Goal: Information Seeking & Learning: Learn about a topic

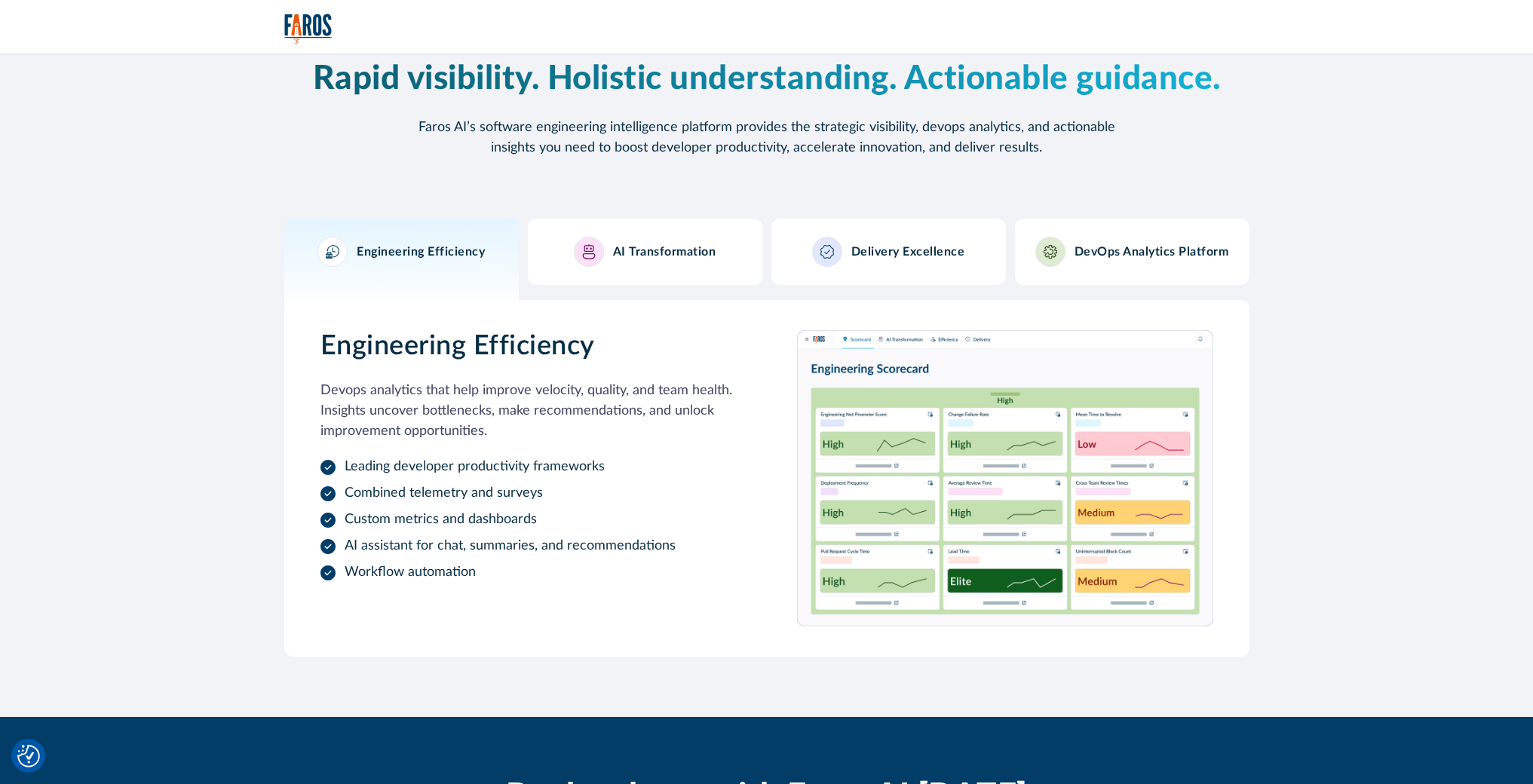
scroll to position [1457, 0]
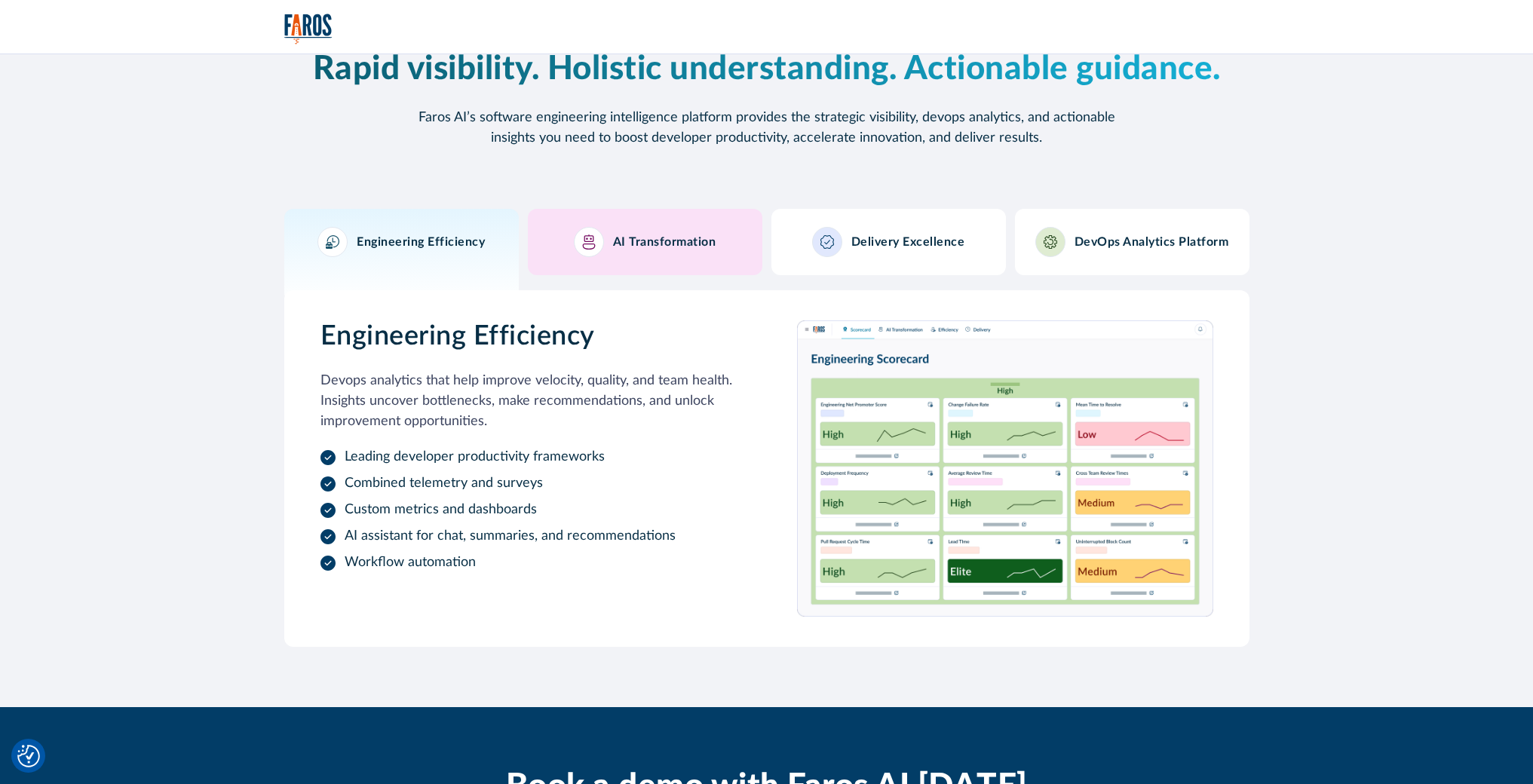
click at [659, 246] on h3 "AI Transformation" at bounding box center [665, 242] width 104 height 15
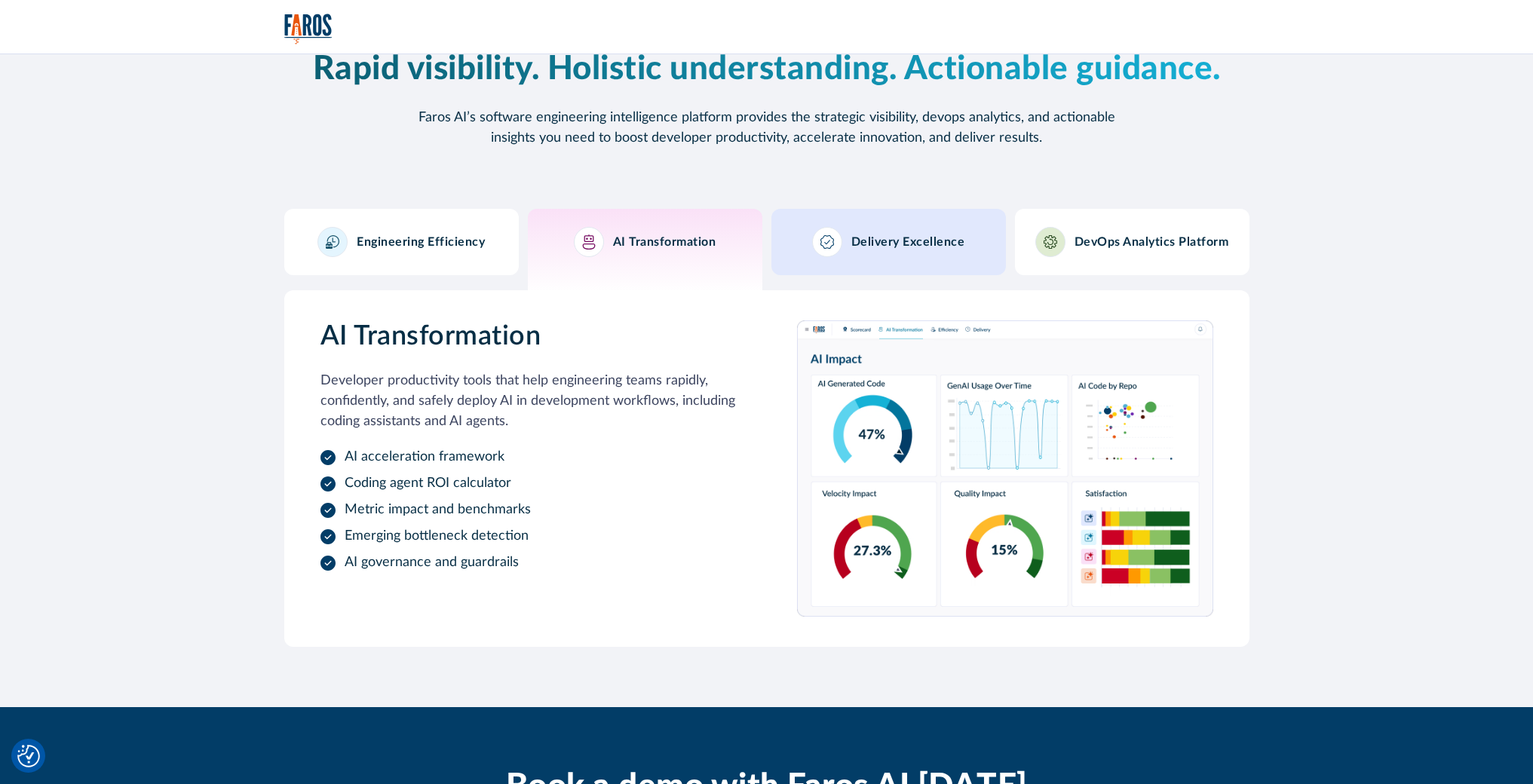
click at [852, 235] on h3 "Delivery Excellence" at bounding box center [908, 242] width 114 height 15
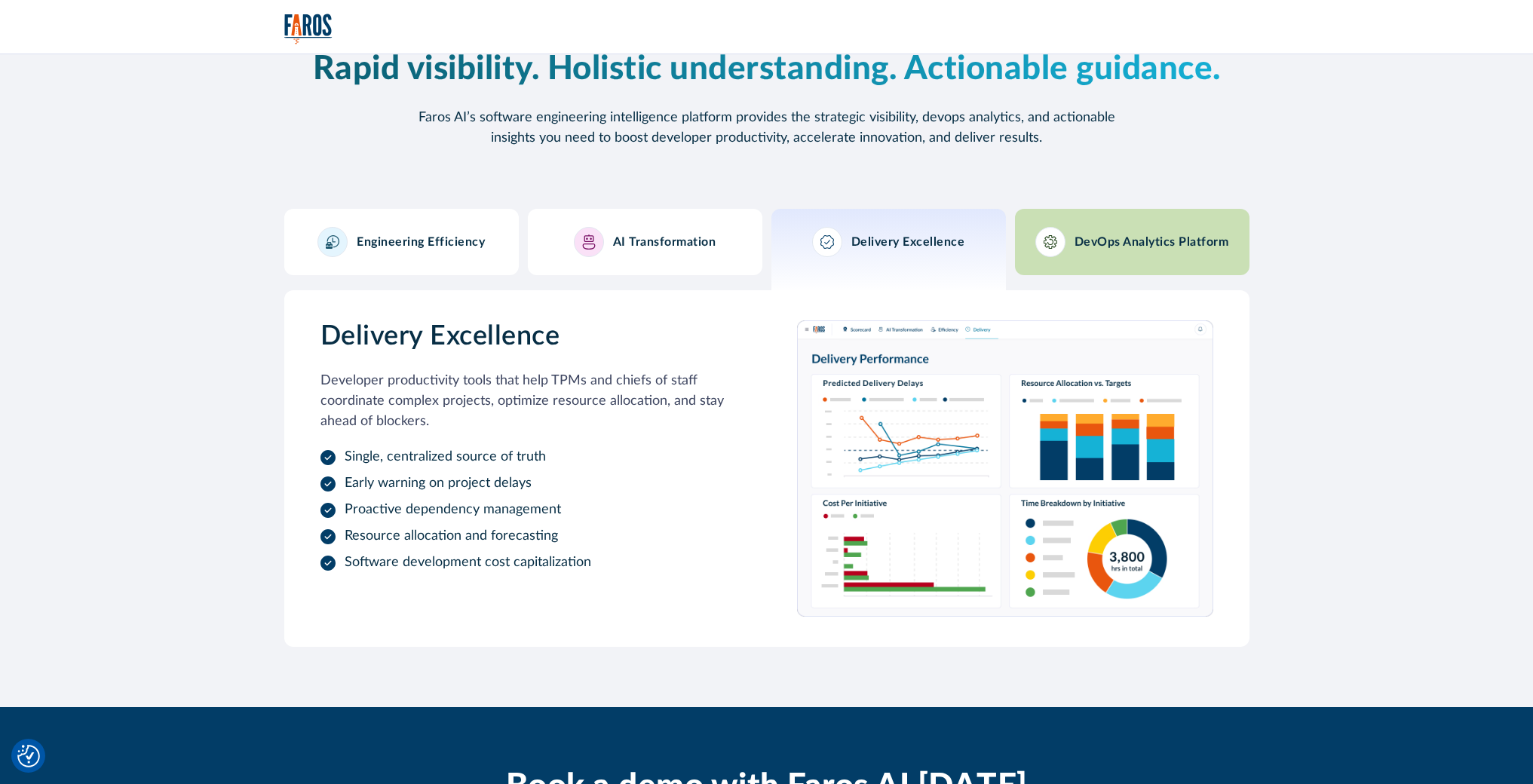
click at [1063, 244] on div at bounding box center [1050, 242] width 30 height 30
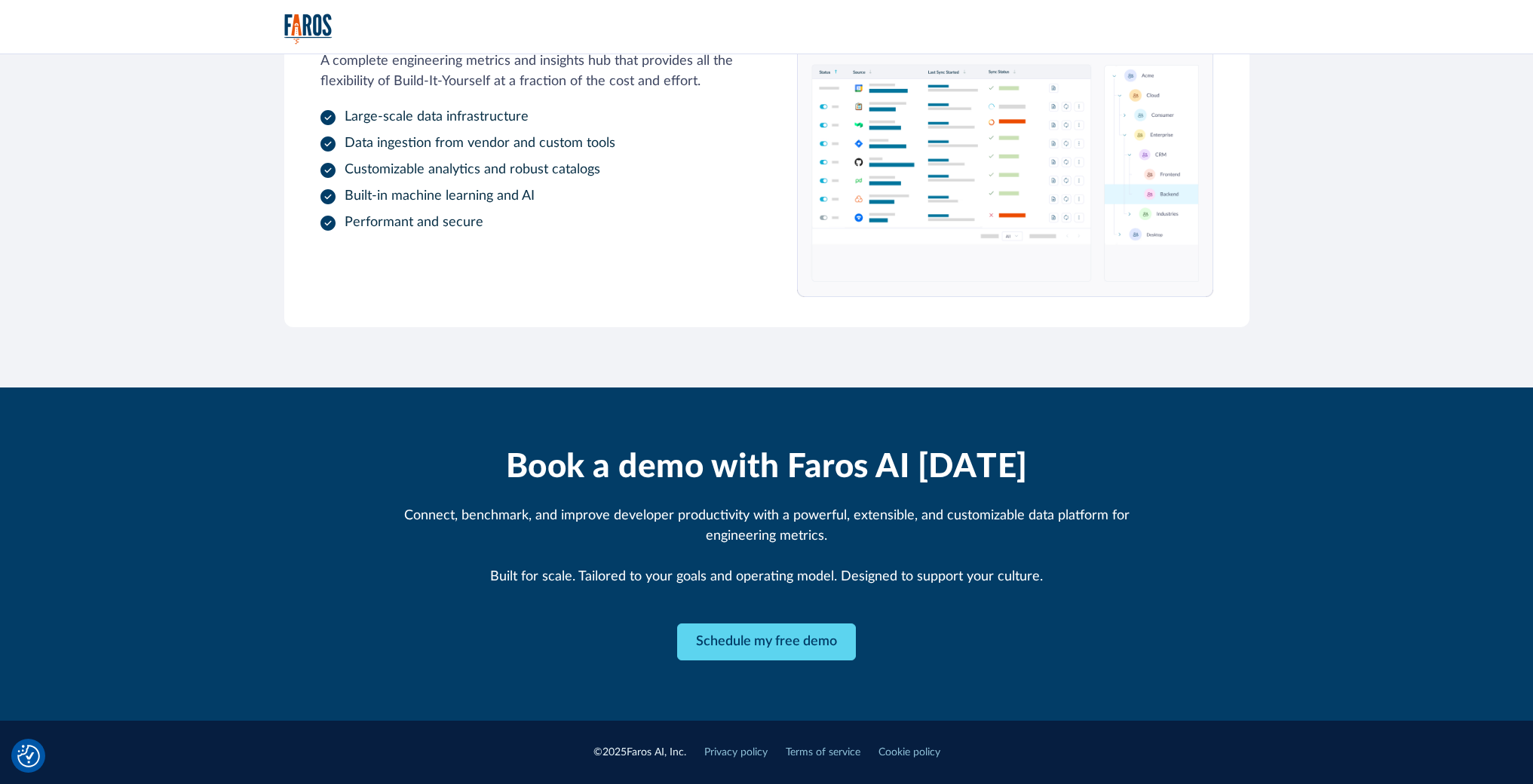
scroll to position [1778, 0]
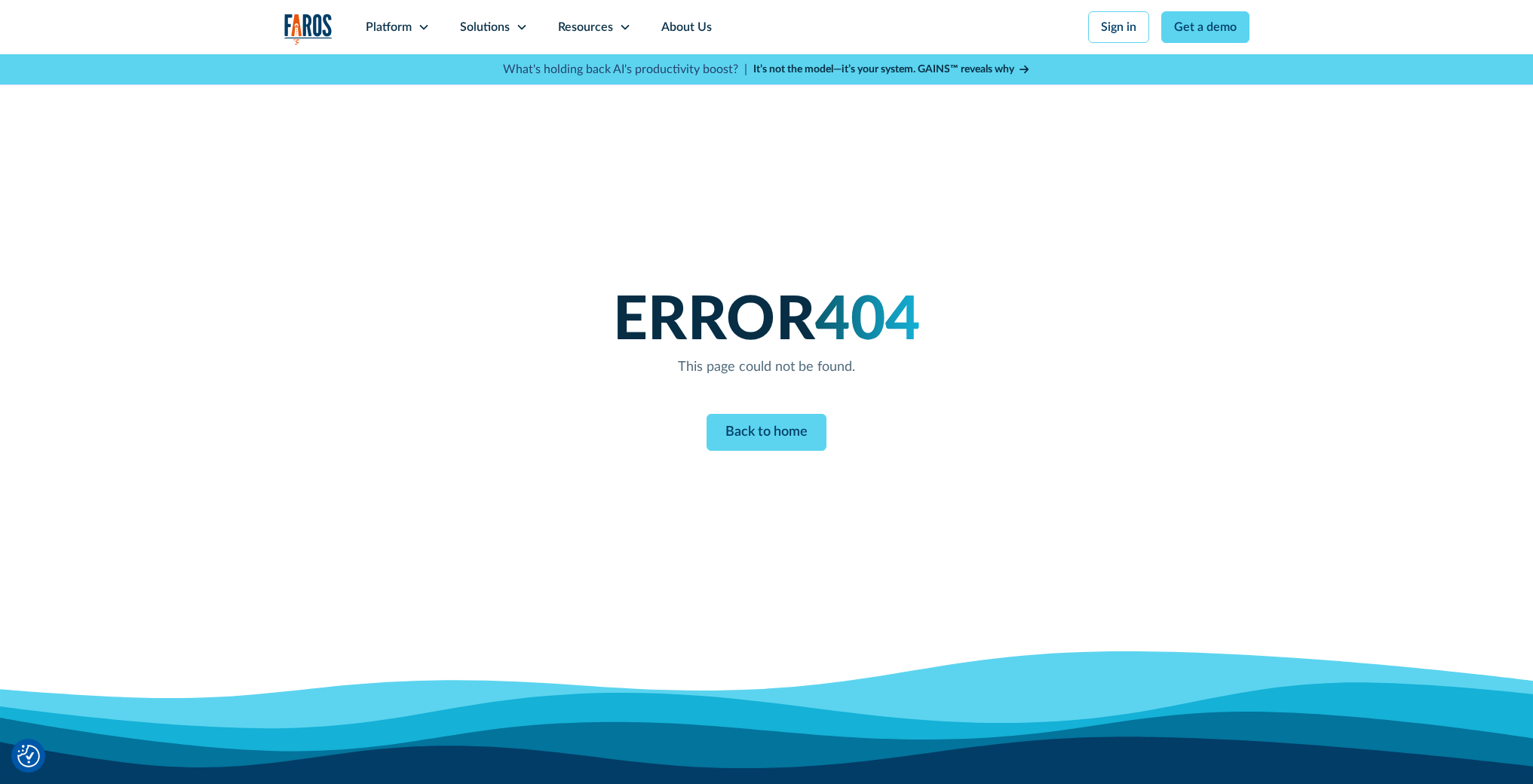
click at [304, 28] on img "home" at bounding box center [307, 29] width 48 height 31
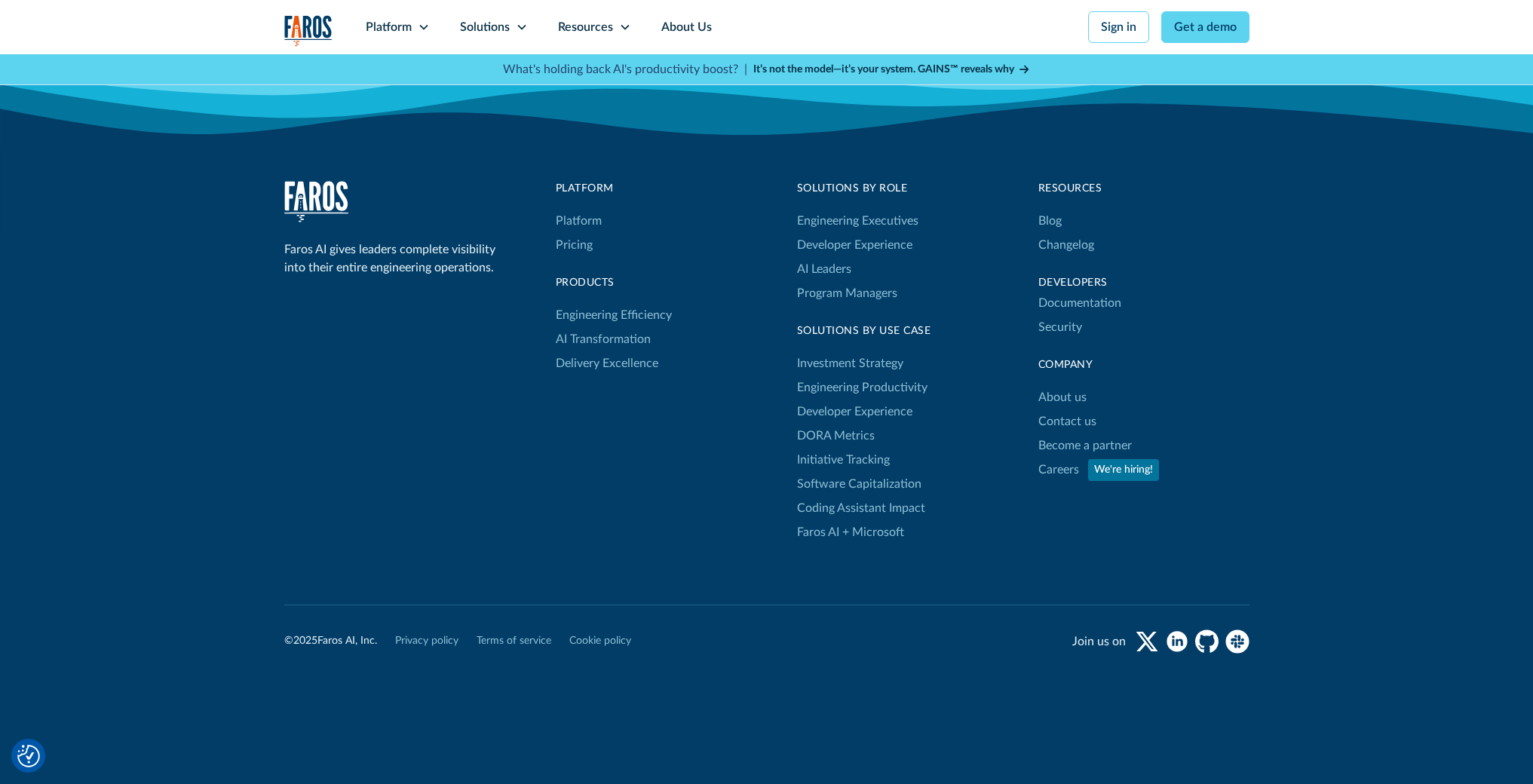
scroll to position [4873, 0]
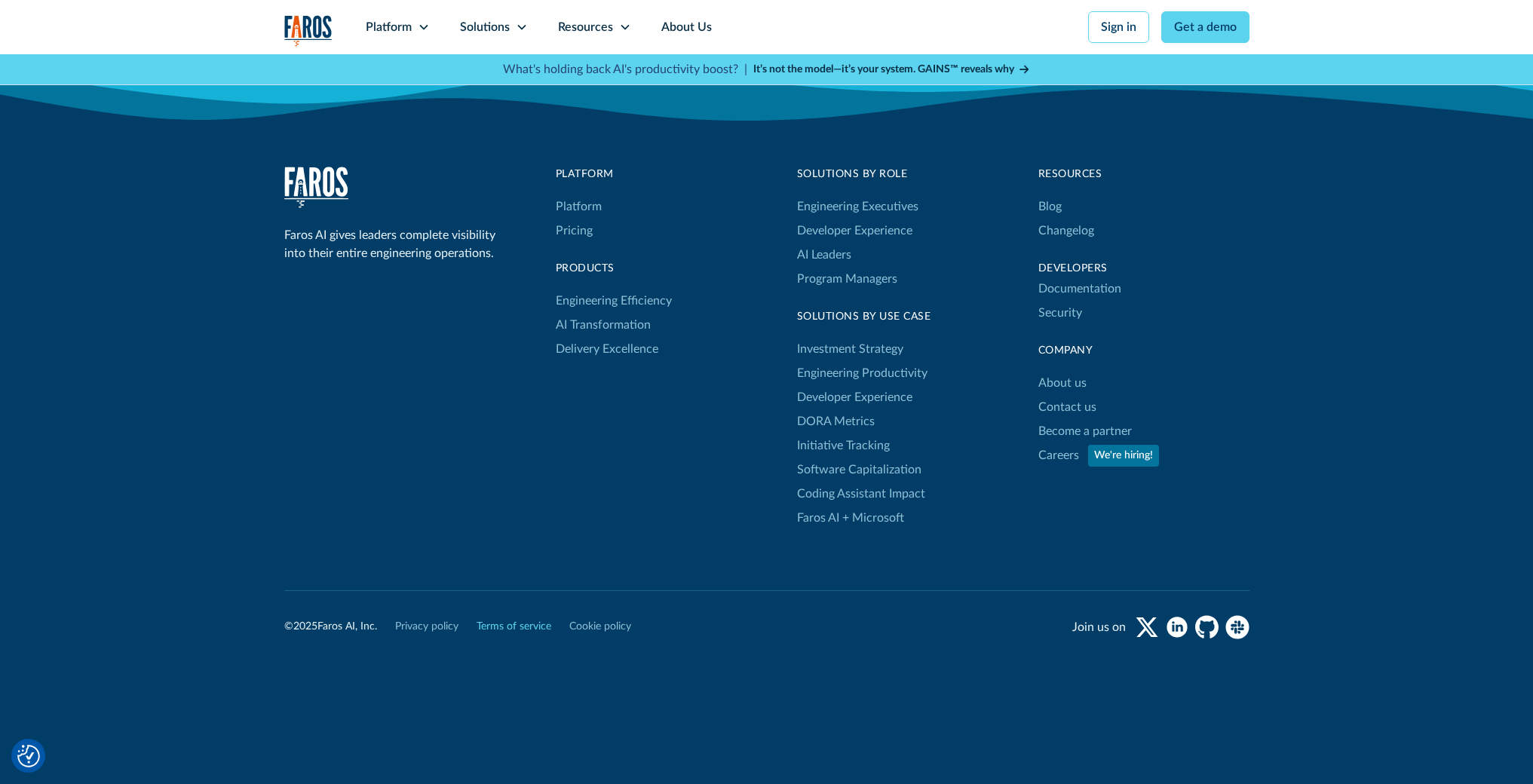
click at [519, 626] on link "Terms of service" at bounding box center [514, 627] width 74 height 16
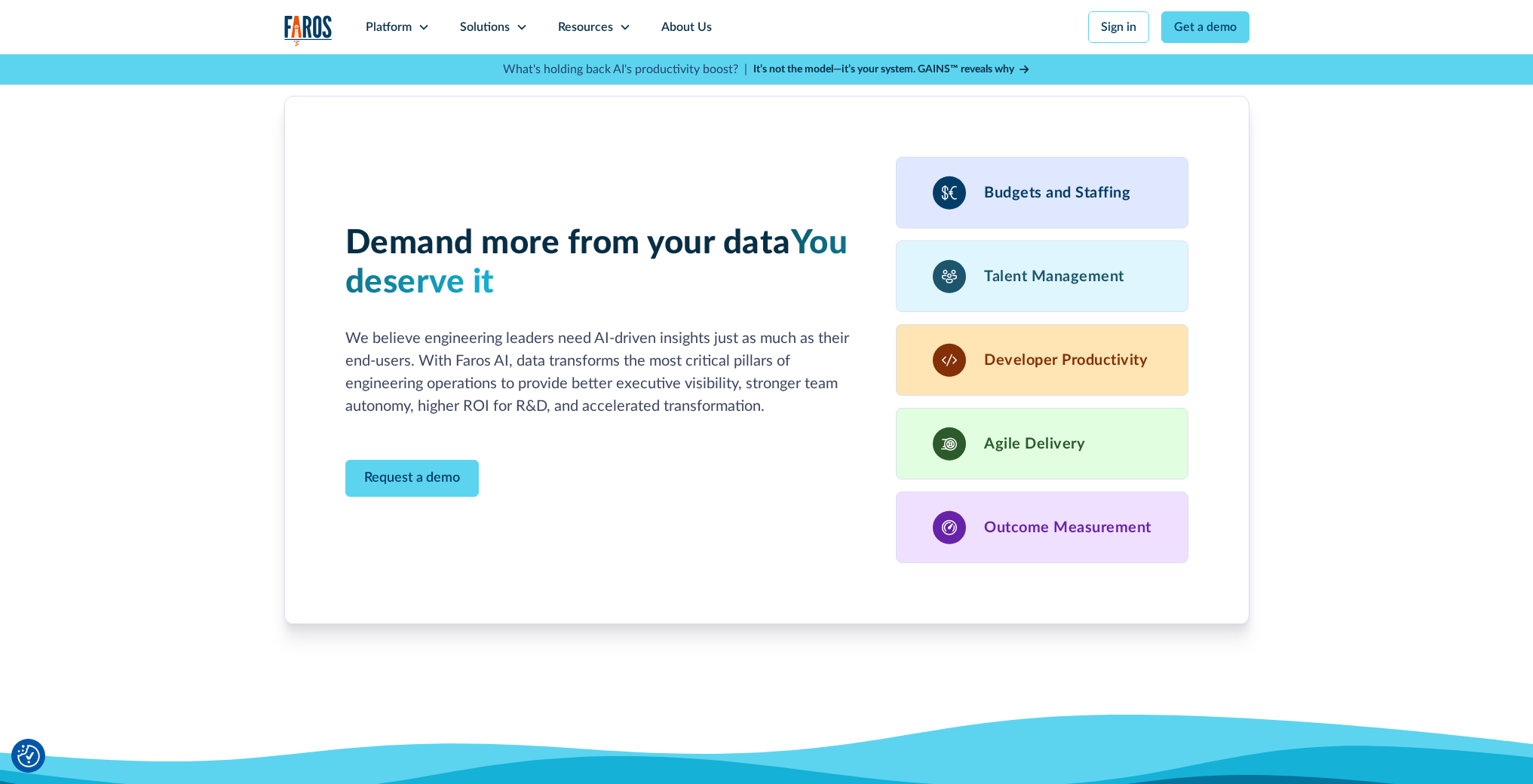
scroll to position [3893, 0]
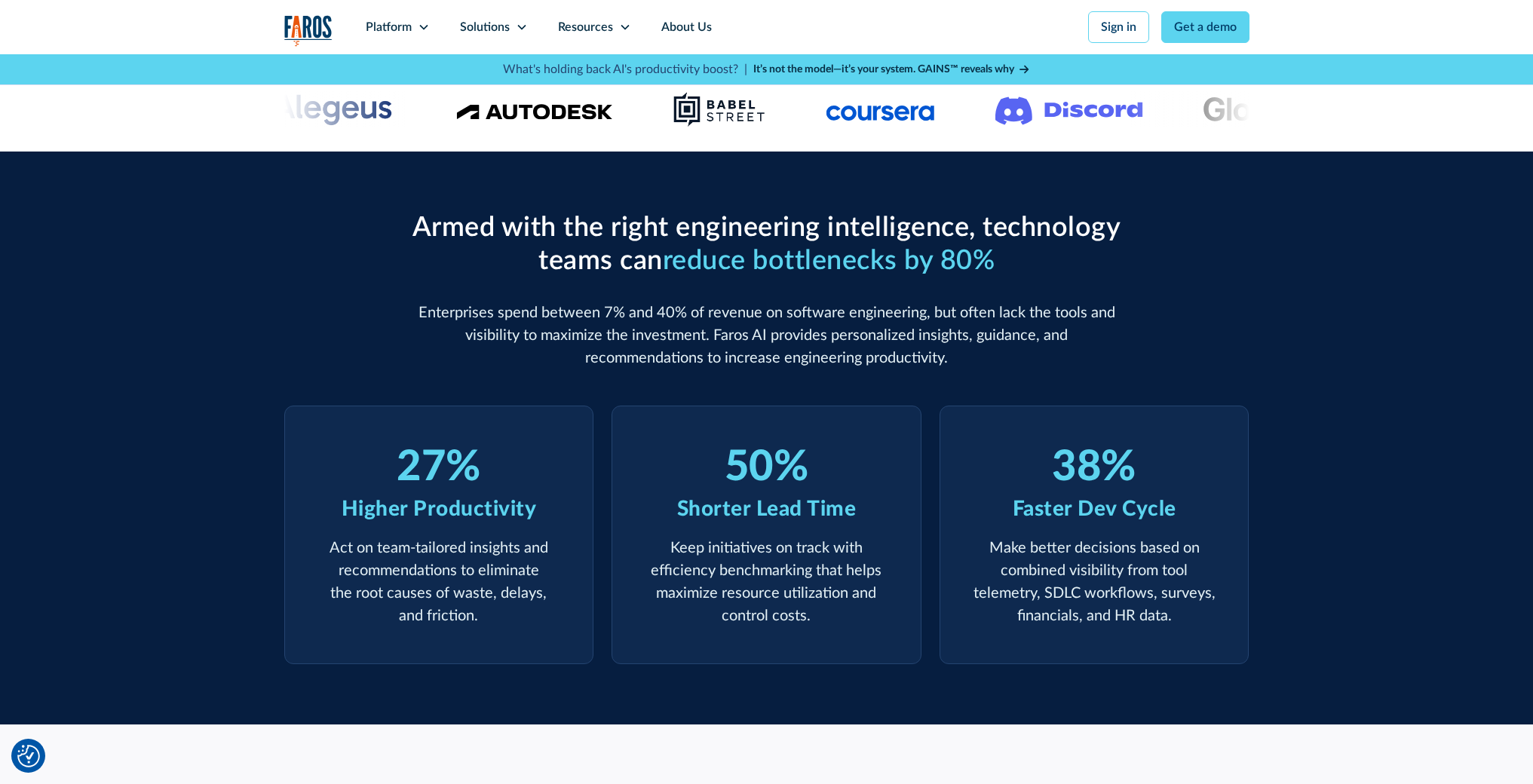
scroll to position [532, 0]
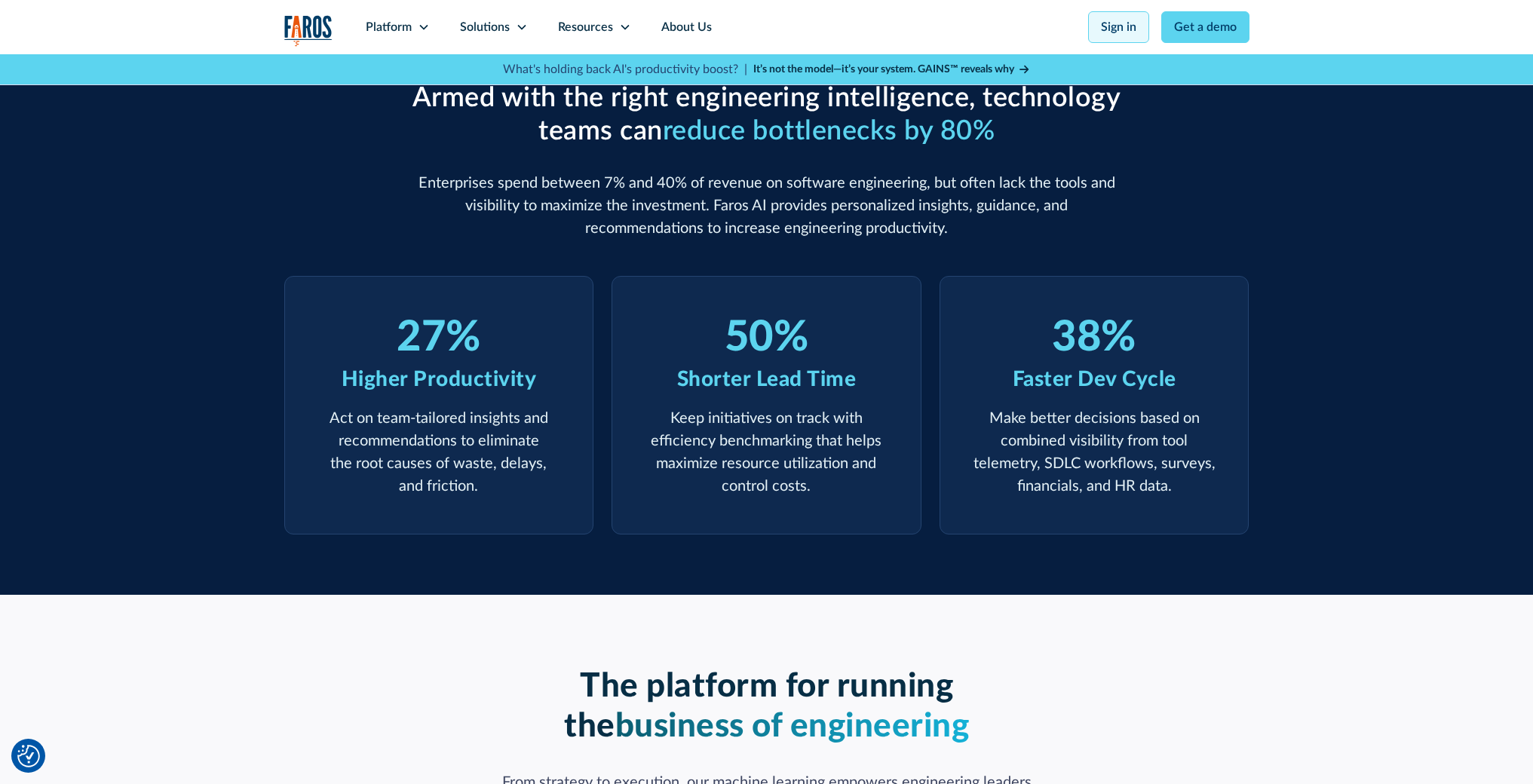
click at [1126, 27] on link "Sign in" at bounding box center [1119, 27] width 61 height 31
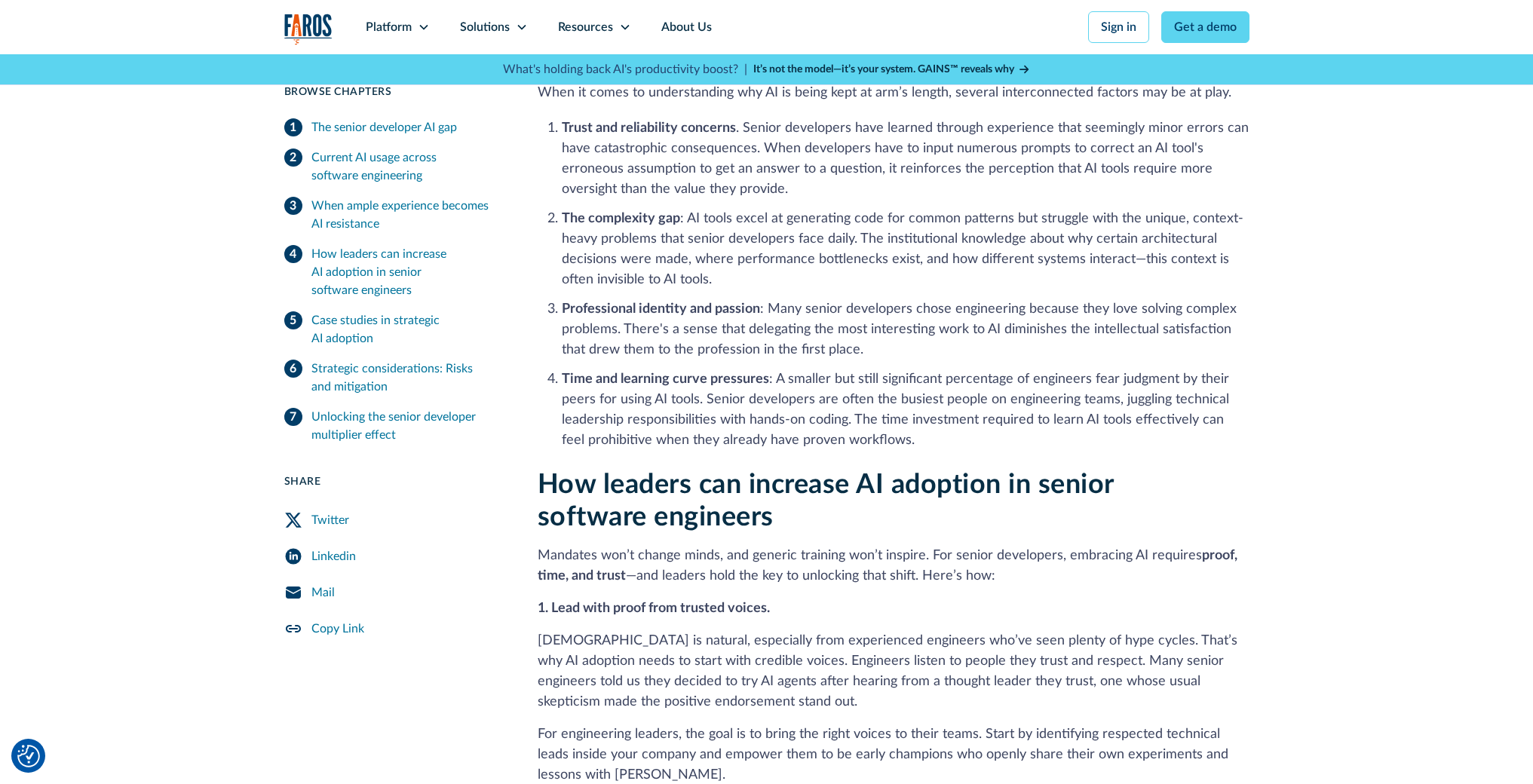
scroll to position [1911, 0]
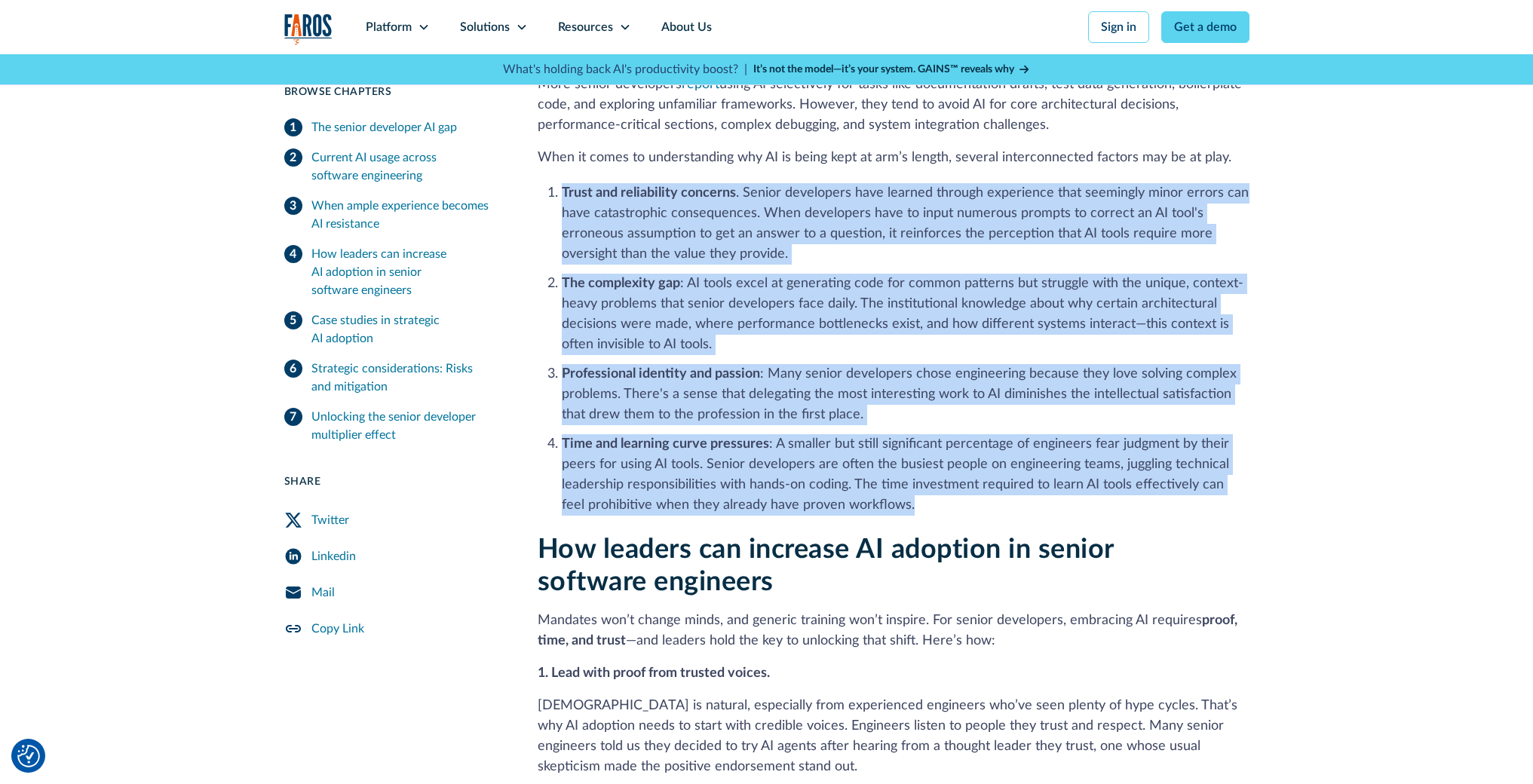
drag, startPoint x: 558, startPoint y: 190, endPoint x: 912, endPoint y: 506, distance: 474.5
click at [912, 506] on ol "Trust and reliability concerns . Senior developers have learned through experie…" at bounding box center [893, 347] width 712 height 336
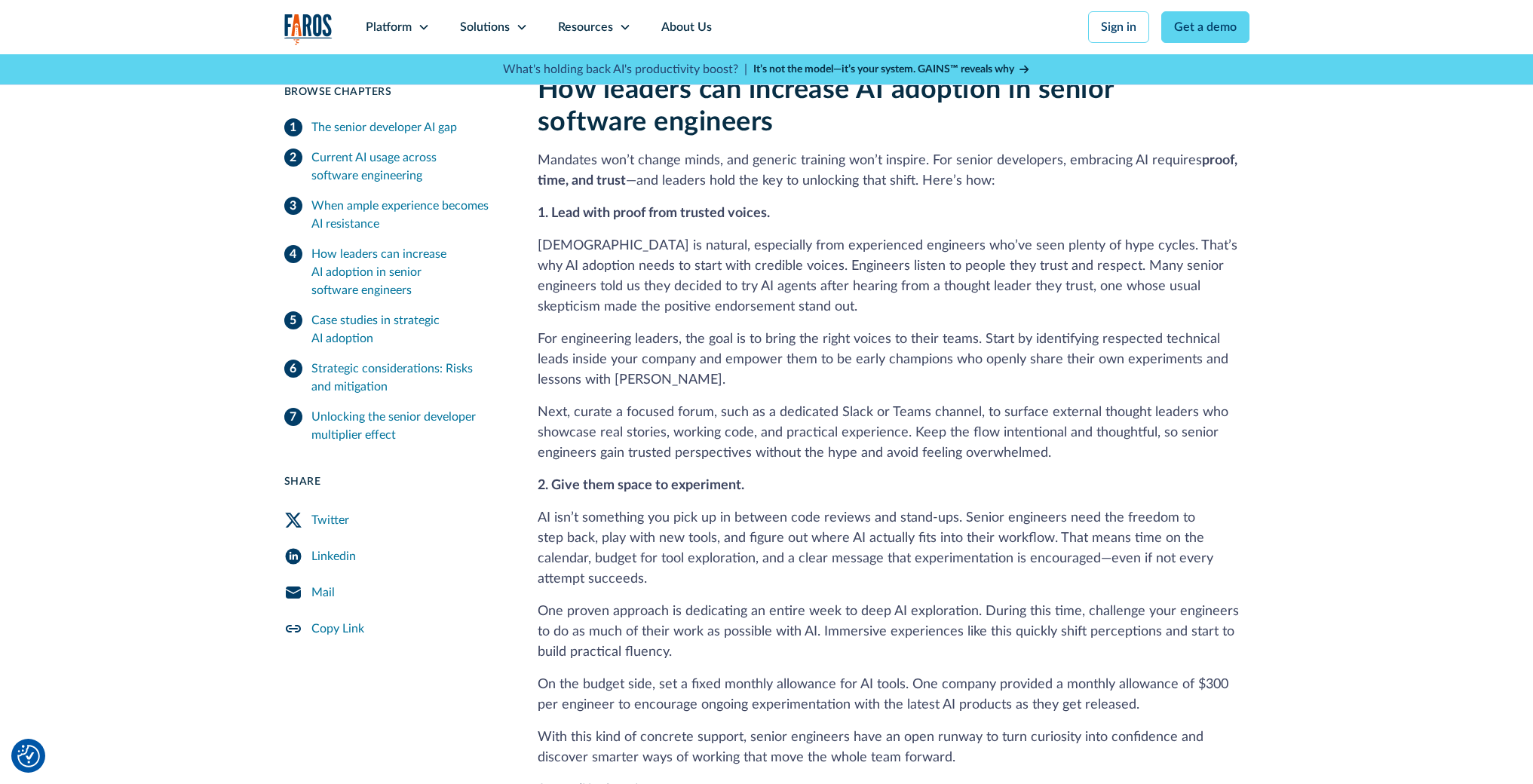
scroll to position [2484, 0]
